Goal: Transaction & Acquisition: Purchase product/service

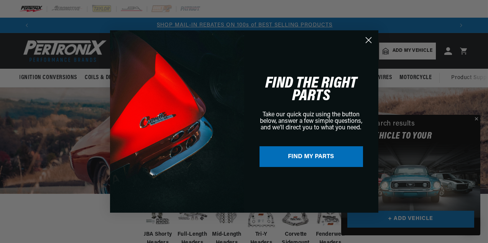
scroll to position [0, 419]
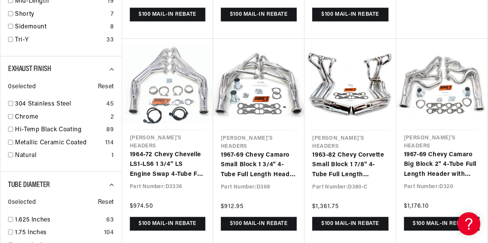
scroll to position [663, 0]
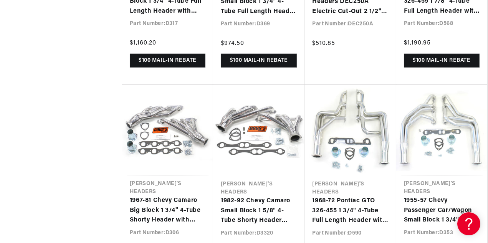
scroll to position [0, 837]
click at [431, 196] on link "1955-57 Chevy Passenger Car/Wagon Small Block 1 3/4" 4-Tube Full Length Header …" at bounding box center [442, 211] width 76 height 30
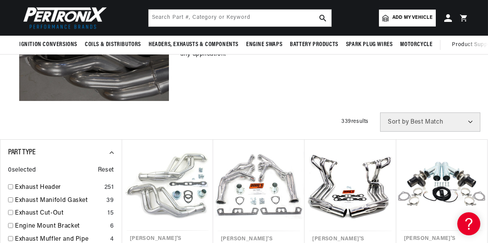
scroll to position [139, 0]
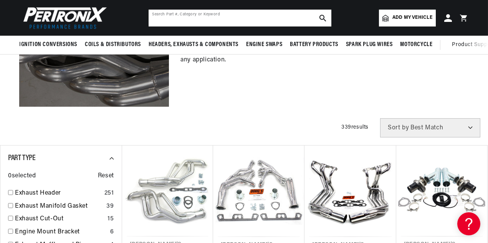
click at [171, 15] on input "text" at bounding box center [239, 18] width 183 height 17
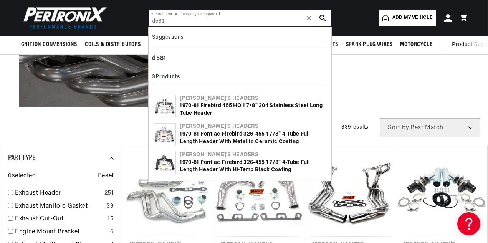
scroll to position [0, 837]
type input "d581"
click at [216, 105] on div "1970-81 Firebird 455 HO 1 7/8" 304 Stainless Steel Long Tube Header" at bounding box center [253, 109] width 146 height 15
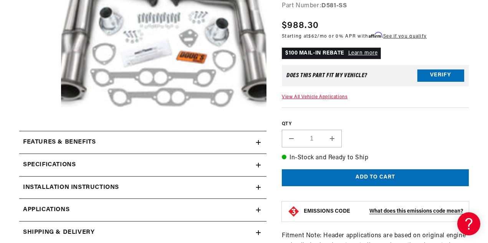
scroll to position [0, 419]
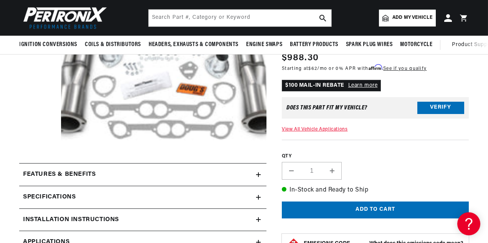
click at [338, 169] on button "Increase quantity for 1970-81 Firebird 455 HO 1 7/8&quot; 304 Stainless Steel L…" at bounding box center [332, 171] width 18 height 18
type input "2"
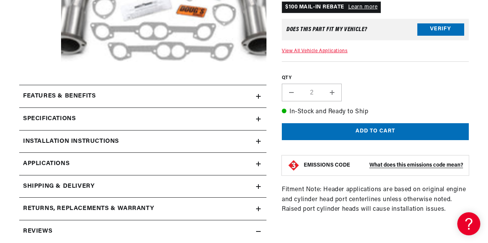
scroll to position [208, 0]
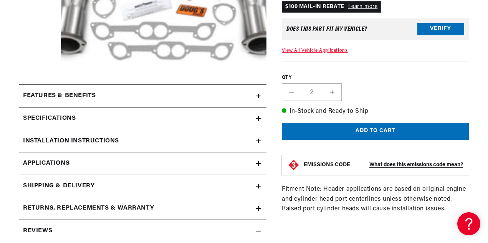
click at [258, 119] on icon at bounding box center [258, 119] width 5 height 0
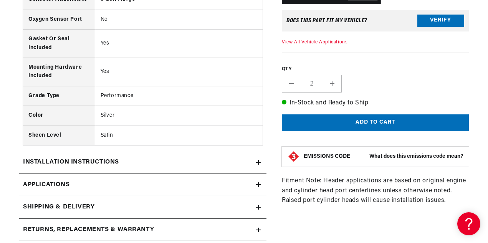
scroll to position [522, 0]
click at [258, 183] on icon at bounding box center [258, 184] width 0 height 5
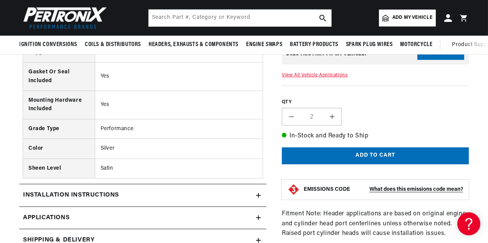
scroll to position [0, 837]
click at [155, 18] on input "text" at bounding box center [239, 18] width 183 height 17
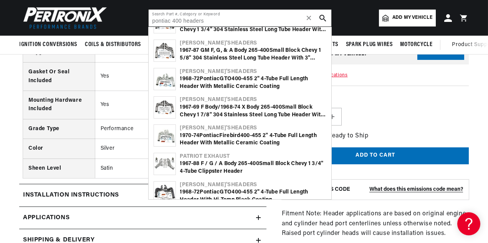
scroll to position [0, 638]
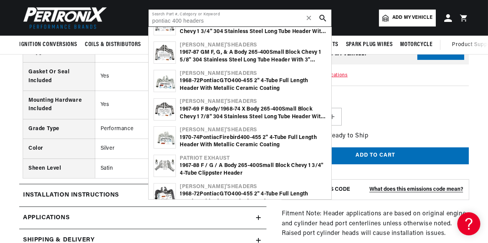
type input "pontiac 400 headers"
click at [216, 49] on div "1967-87 GM F, G, & A Body 265- 400 Small Block Chevy 1 5/8" 304 Stainless Steel…" at bounding box center [253, 56] width 146 height 15
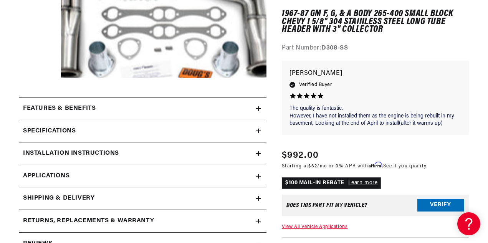
scroll to position [0, 419]
click at [257, 133] on icon at bounding box center [258, 131] width 5 height 5
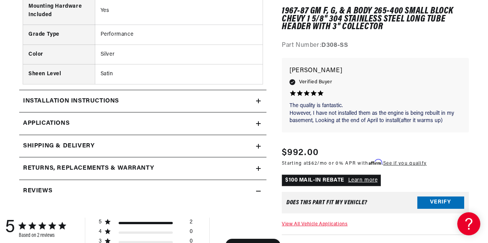
scroll to position [592, 0]
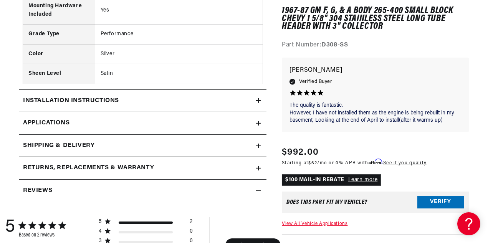
click at [256, 124] on icon at bounding box center [258, 123] width 5 height 5
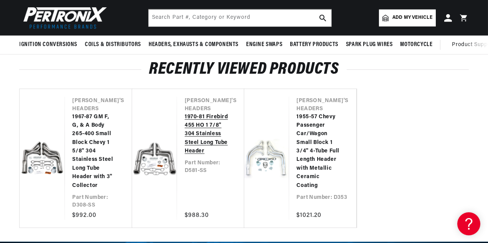
click at [220, 149] on link "1970-81 Firebird 455 HO 1 7/8" 304 Stainless Steel Long Tube Header" at bounding box center [207, 134] width 44 height 43
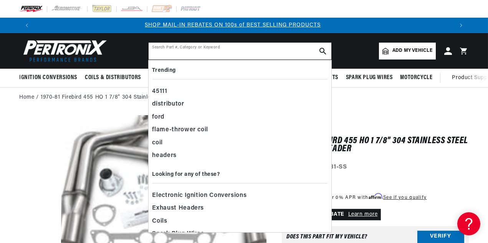
click at [157, 50] on input "text" at bounding box center [239, 51] width 183 height 17
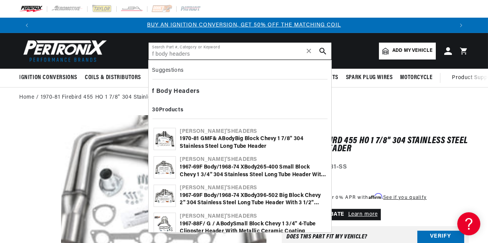
type input "f body headers"
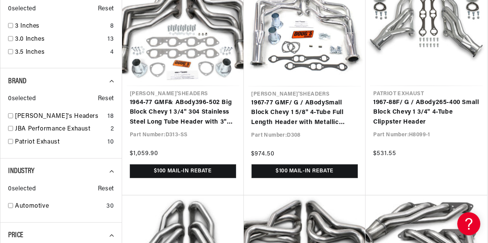
scroll to position [642, 0]
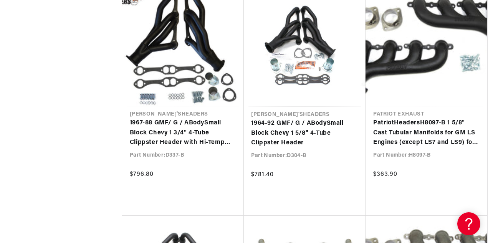
scroll to position [1549, 0]
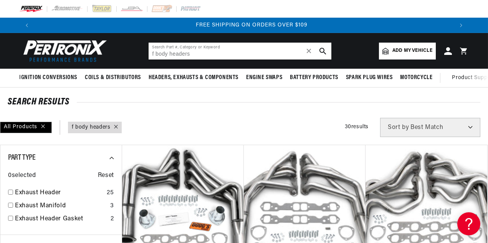
click at [186, 55] on input "f body headers" at bounding box center [239, 51] width 183 height 17
click at [193, 55] on input "f body headers" at bounding box center [239, 51] width 183 height 17
type input "f"
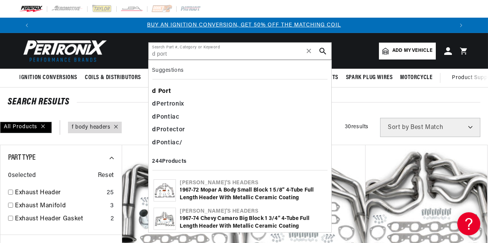
click at [167, 91] on b "Port" at bounding box center [164, 91] width 13 height 6
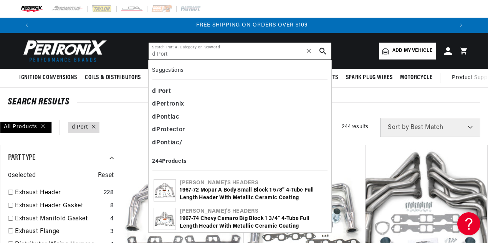
scroll to position [0, 837]
click at [171, 53] on input "d Port" at bounding box center [239, 51] width 183 height 17
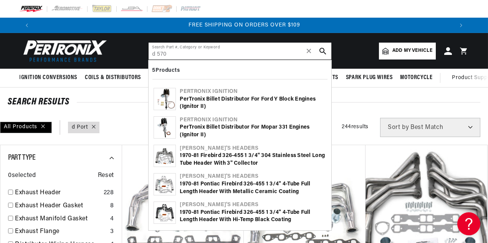
type input "d 570"
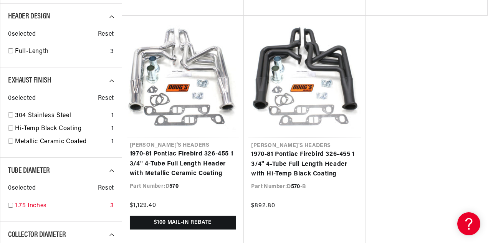
scroll to position [0, 419]
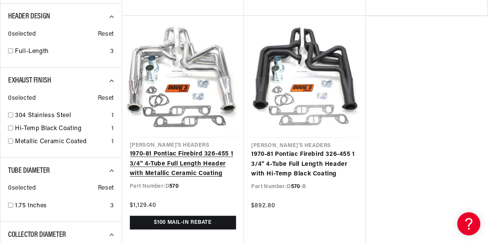
click at [185, 165] on link "1970-81 Pontiac Firebird 326-455 1 3/4" 4-Tube Full Length Header with Metallic…" at bounding box center [183, 164] width 106 height 30
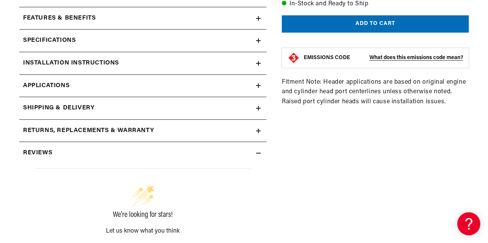
scroll to position [0, 837]
click at [258, 40] on icon at bounding box center [258, 40] width 0 height 5
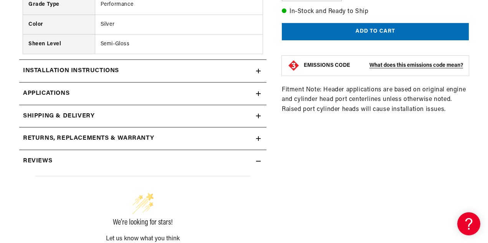
scroll to position [661, 0]
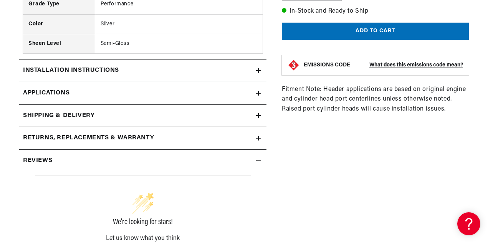
click at [257, 73] on icon at bounding box center [258, 70] width 5 height 5
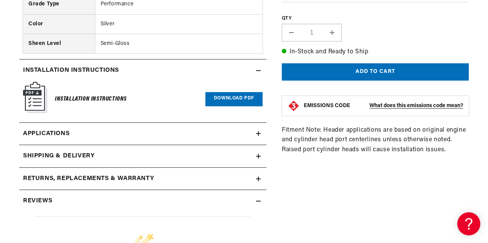
click at [239, 99] on link "Download PDF" at bounding box center [233, 99] width 57 height 14
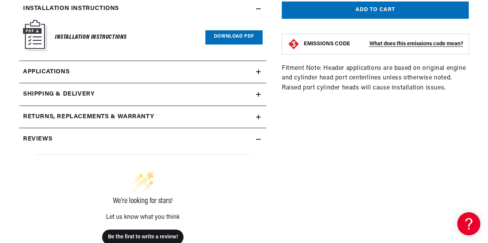
scroll to position [0, 0]
click at [256, 117] on icon at bounding box center [258, 117] width 5 height 0
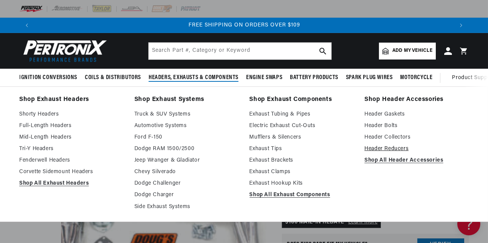
scroll to position [0, 837]
click at [386, 115] on link "Header Gaskets" at bounding box center [416, 114] width 104 height 9
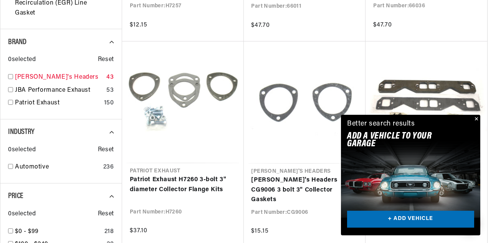
scroll to position [0, 837]
click at [9, 74] on input "checkbox" at bounding box center [10, 76] width 5 height 5
checkbox input "true"
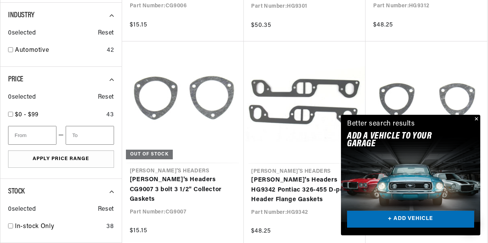
click at [414, 218] on link "+ ADD VEHICLE" at bounding box center [410, 219] width 127 height 17
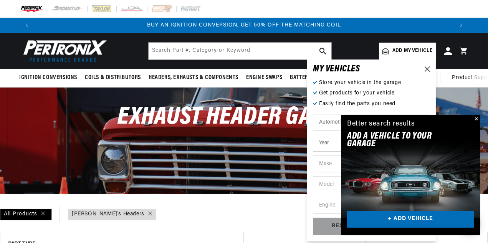
click at [325, 146] on select "Year [DATE] 2021 2020 2019 2018 2017 2016 2015 2014 2013 2012 2011 2010 2009 20…" at bounding box center [371, 143] width 117 height 17
select select "1978"
click at [313, 135] on select "Year [DATE] 2021 2020 2019 2018 2017 2016 2015 2014 2013 2012 2011 2010 2009 20…" at bounding box center [371, 143] width 117 height 17
select select "1978"
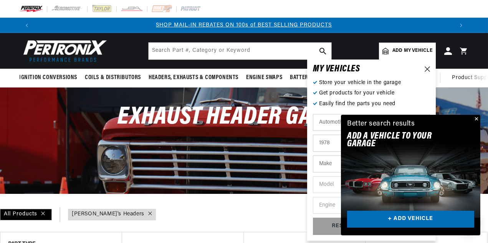
click at [320, 163] on select "Make Alfa Romeo American Motors Audi Avanti BMW Buick Cadillac Checker Chevrole…" at bounding box center [371, 163] width 117 height 17
select select "Pontiac"
click at [313, 155] on select "Make Alfa Romeo American Motors Audi Avanti BMW Buick Cadillac Checker Chevrole…" at bounding box center [371, 163] width 117 height 17
select select "Pontiac"
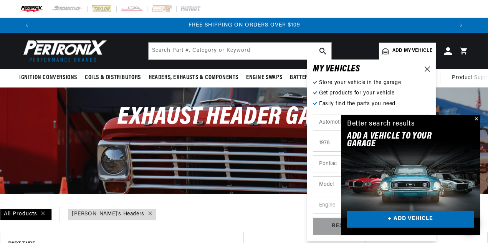
click at [324, 185] on select "Model Bonneville Catalina Firebird Grand Am Grand LeMans Grand Prix Grand Safar…" at bounding box center [371, 184] width 117 height 17
select select "Firebird"
click at [313, 176] on select "Model Bonneville Catalina Firebird Grand Am Grand LeMans Grand Prix Grand Safar…" at bounding box center [371, 184] width 117 height 17
select select "Firebird"
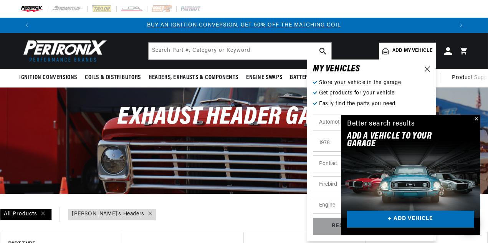
click at [325, 205] on select "Engine 4.3L 4.4L 4.9L 5.0L 5.7L 6.6L 7.5L" at bounding box center [371, 205] width 117 height 17
select select "6.6L"
click at [313, 197] on select "Engine 4.3L 4.4L 4.9L 5.0L 5.7L 6.6L 7.5L" at bounding box center [371, 205] width 117 height 17
select select "6.6L"
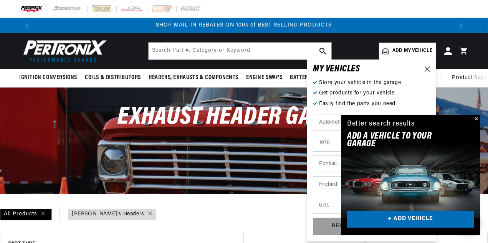
click at [476, 120] on button "Close" at bounding box center [475, 119] width 9 height 9
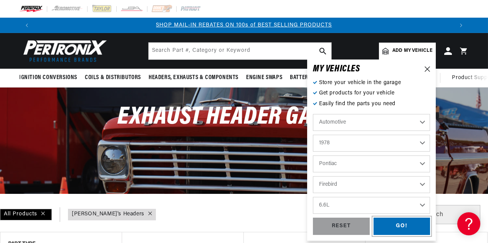
click at [405, 228] on div "GO!" at bounding box center [401, 226] width 57 height 17
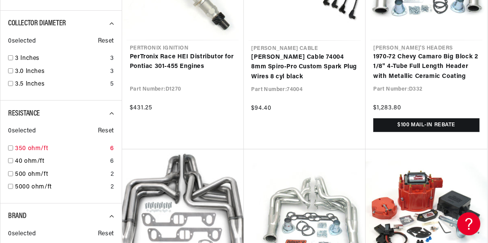
scroll to position [0, 837]
click at [10, 58] on input "checkbox" at bounding box center [10, 57] width 5 height 5
checkbox input "false"
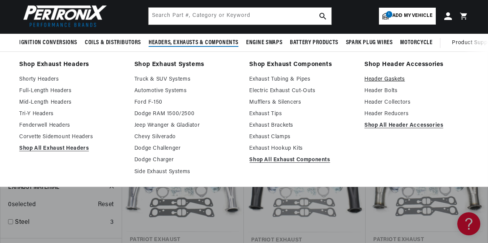
click at [386, 81] on link "Header Gaskets" at bounding box center [416, 79] width 104 height 9
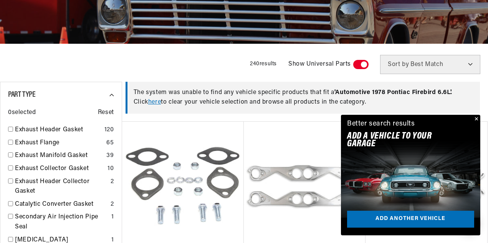
scroll to position [152, 0]
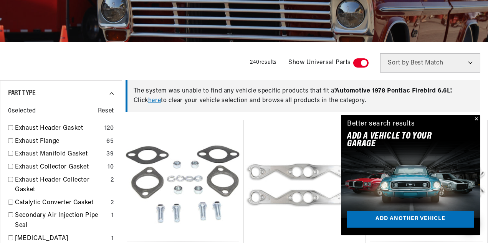
click at [357, 64] on span at bounding box center [360, 62] width 15 height 9
click at [357, 64] on input "checkbox" at bounding box center [357, 64] width 5 height 0
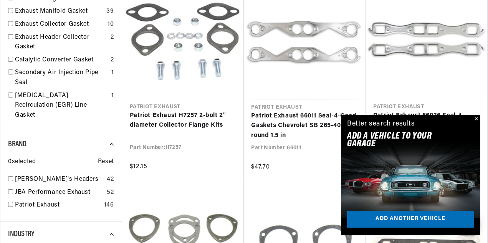
scroll to position [295, 0]
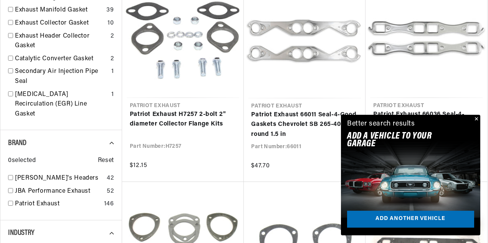
click at [477, 118] on button "Close" at bounding box center [475, 119] width 9 height 9
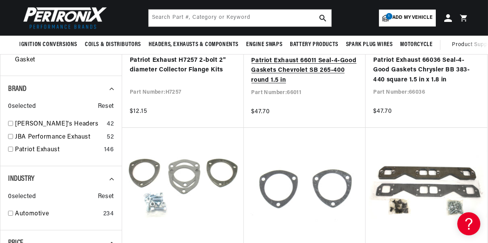
scroll to position [0, 419]
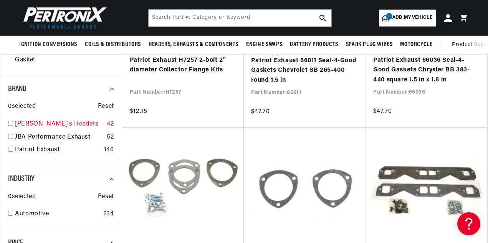
click at [10, 121] on input "checkbox" at bounding box center [10, 123] width 5 height 5
checkbox input "true"
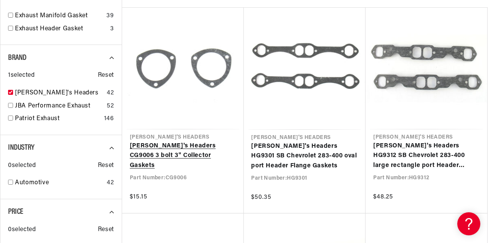
click at [200, 146] on link "[PERSON_NAME]'s Headers CG9006 3 bolt 3" Collector Gaskets" at bounding box center [183, 156] width 106 height 30
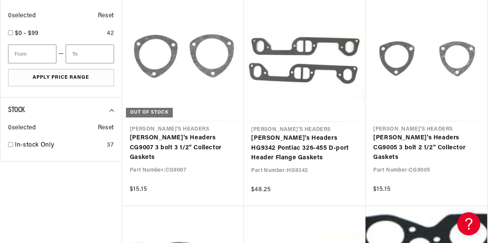
scroll to position [478, 0]
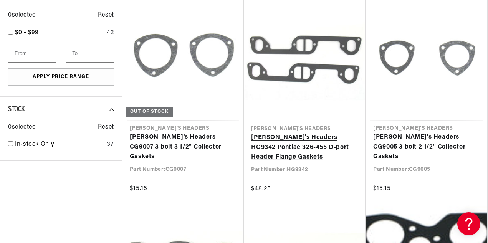
click at [299, 139] on link "[PERSON_NAME]'s Headers HG9342 Pontiac 326-455 D-port Header Flange Gaskets" at bounding box center [304, 148] width 107 height 30
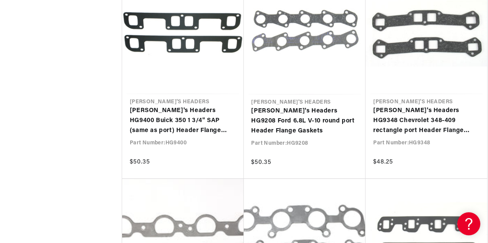
scroll to position [2170, 0]
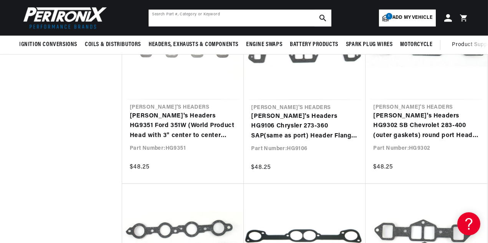
click at [179, 23] on input "text" at bounding box center [239, 18] width 183 height 17
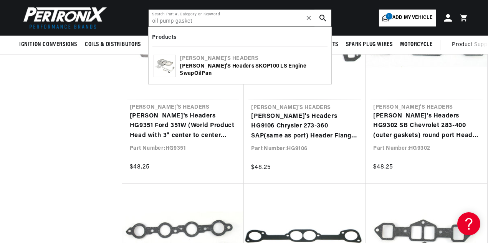
type input "oil pump gasket"
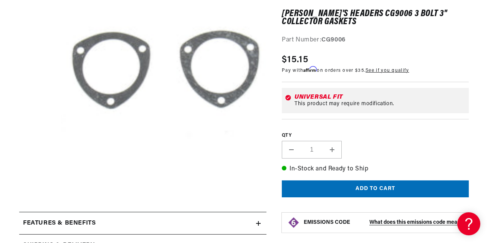
scroll to position [0, 419]
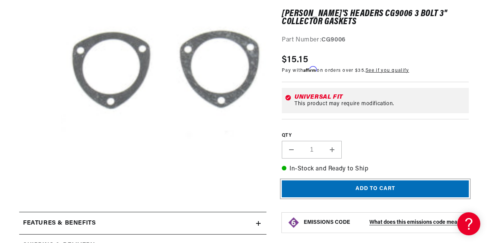
click at [321, 188] on button "Add to cart" at bounding box center [375, 188] width 187 height 17
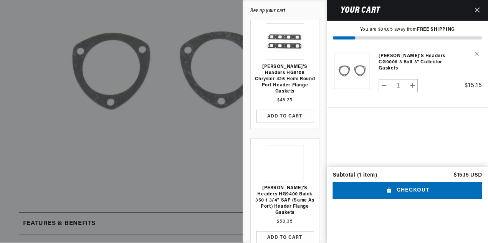
scroll to position [0, 0]
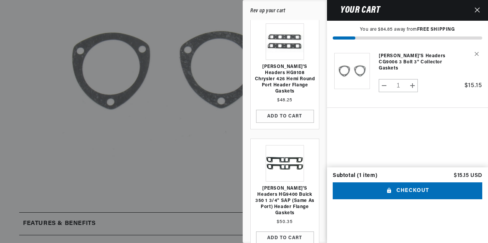
click at [476, 10] on icon "Close" at bounding box center [477, 9] width 5 height 5
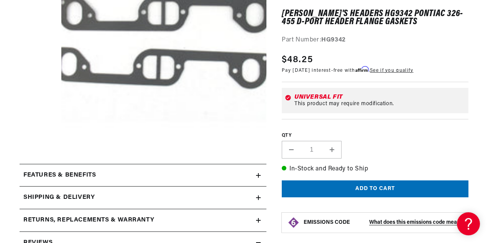
scroll to position [176, 0]
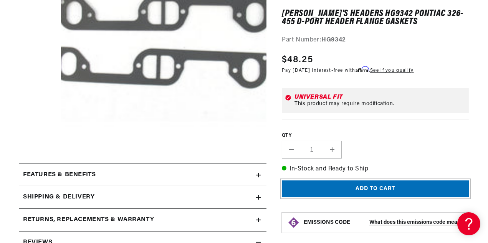
click at [363, 188] on button "Add to cart" at bounding box center [375, 188] width 187 height 17
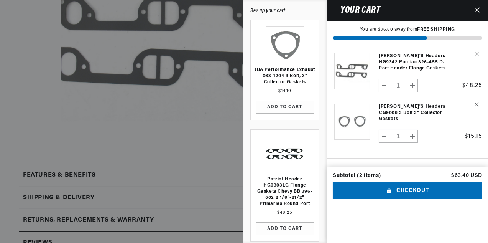
scroll to position [0, 838]
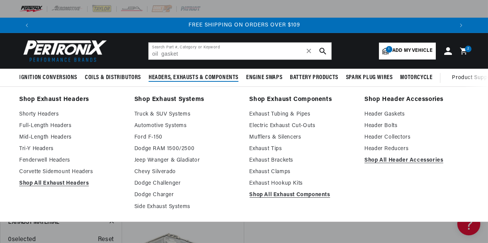
scroll to position [0, 837]
click at [383, 138] on link "Header Collectors" at bounding box center [416, 137] width 104 height 9
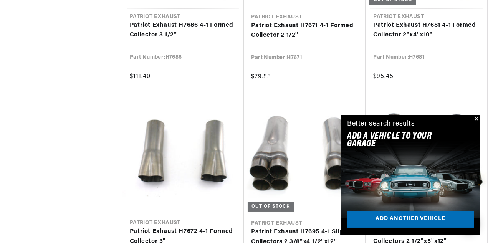
scroll to position [800, 0]
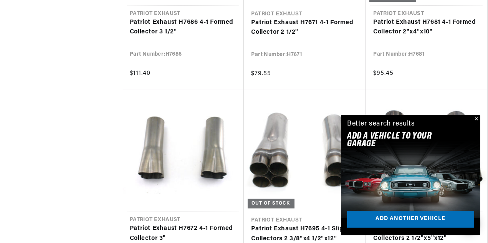
click at [475, 121] on button "Close" at bounding box center [475, 119] width 9 height 9
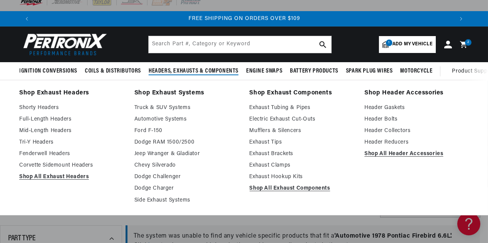
scroll to position [0, 837]
click at [394, 140] on link "Header Reducers" at bounding box center [416, 142] width 104 height 9
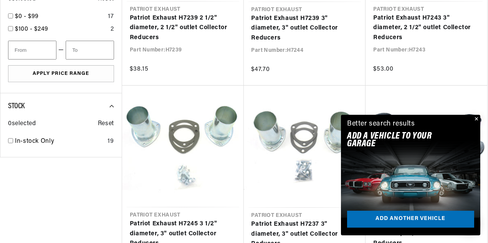
scroll to position [393, 0]
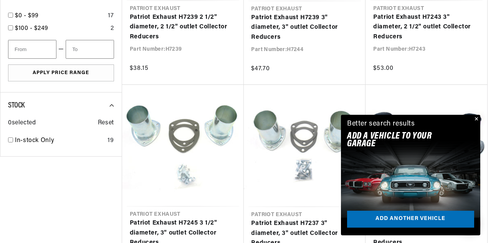
click at [476, 119] on button "Close" at bounding box center [475, 119] width 9 height 9
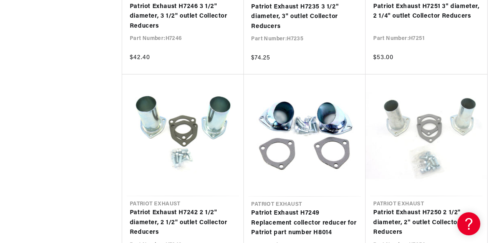
scroll to position [882, 0]
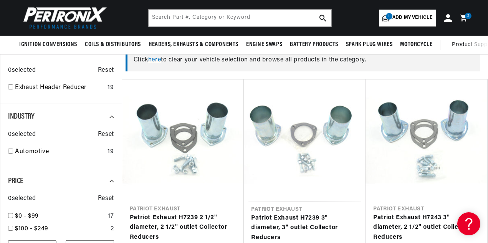
click at [157, 59] on link "here" at bounding box center [154, 60] width 13 height 6
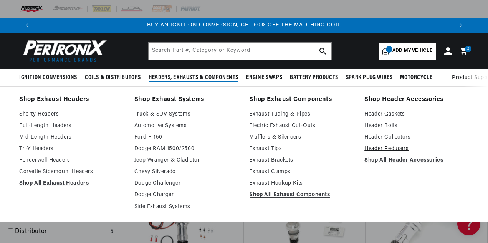
click at [383, 150] on link "Header Reducers" at bounding box center [416, 148] width 104 height 9
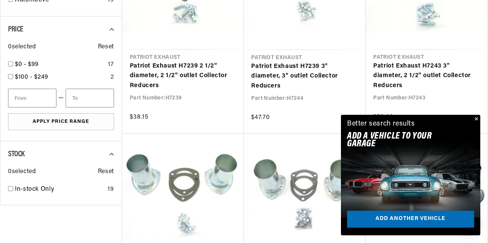
scroll to position [348, 0]
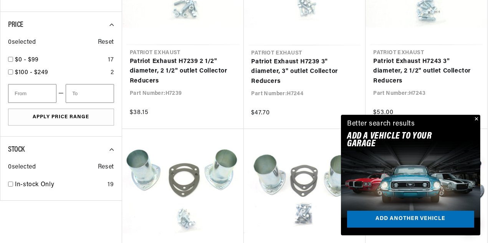
click at [478, 120] on button "Close" at bounding box center [475, 119] width 9 height 9
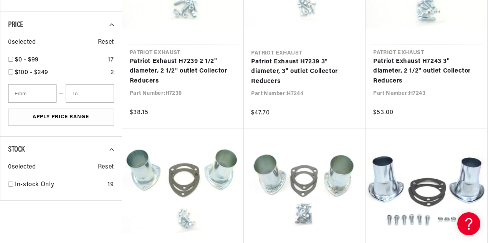
scroll to position [0, 0]
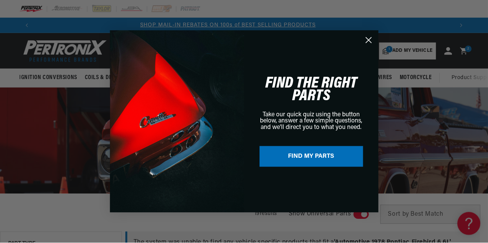
scroll to position [0, 838]
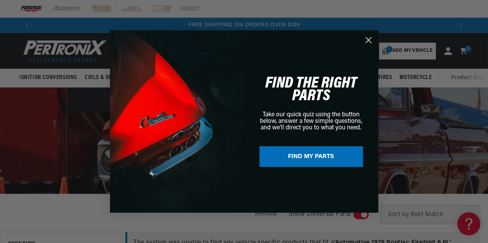
click at [371, 40] on circle "Close dialog" at bounding box center [368, 40] width 13 height 13
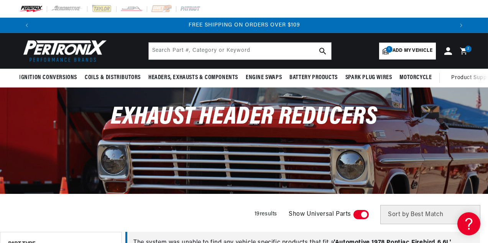
scroll to position [0, 837]
click at [464, 51] on icon at bounding box center [462, 50] width 7 height 7
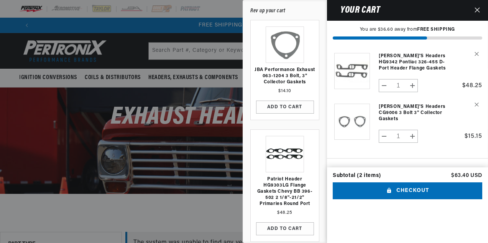
scroll to position [0, 838]
